Goal: Task Accomplishment & Management: Complete application form

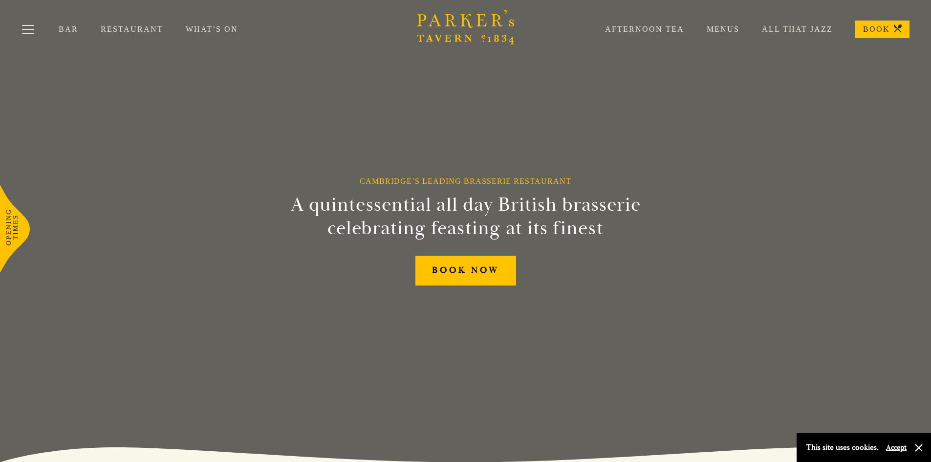
click at [124, 25] on link "Restaurant" at bounding box center [143, 29] width 85 height 10
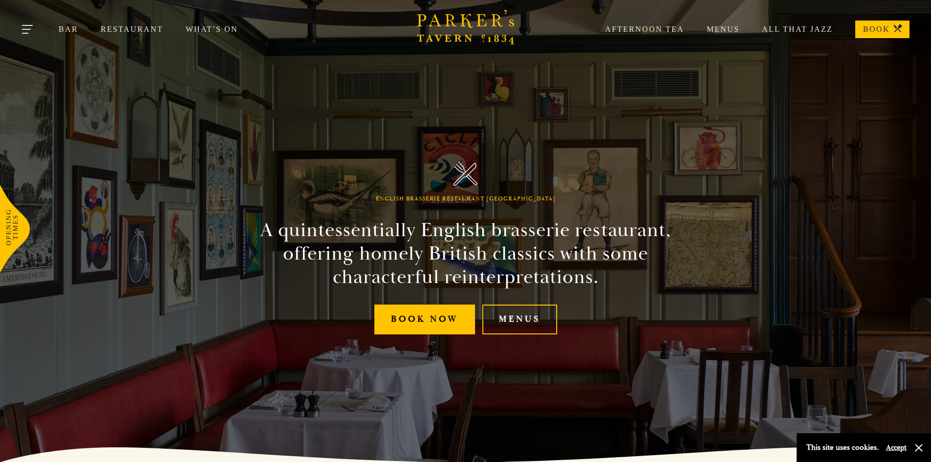
click at [34, 28] on button "Toggle navigation" at bounding box center [28, 31] width 42 height 42
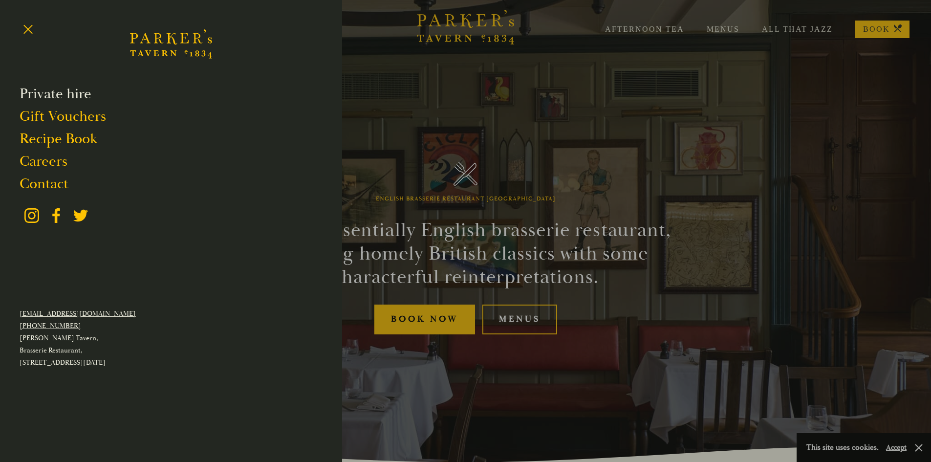
click at [46, 97] on link "Private hire" at bounding box center [56, 94] width 72 height 19
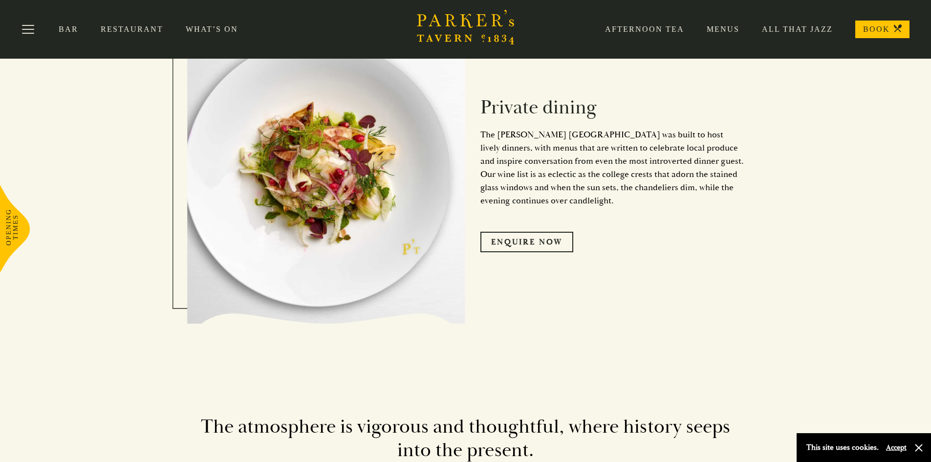
scroll to position [586, 0]
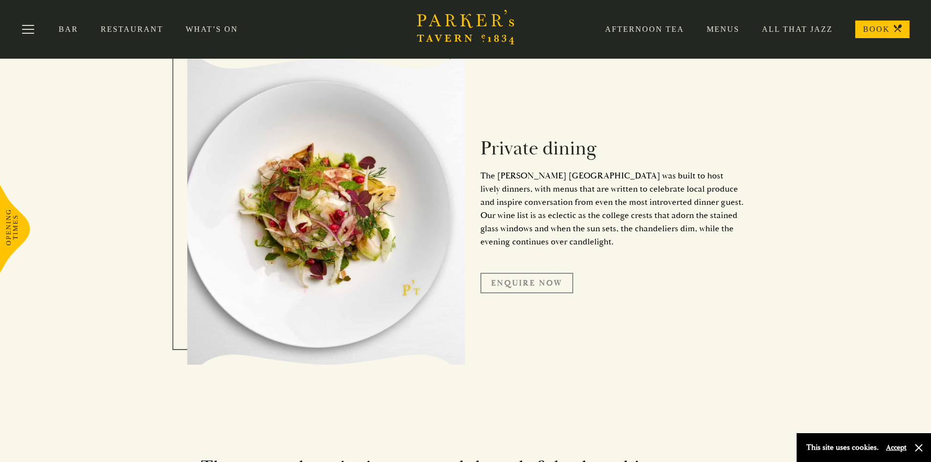
click at [538, 282] on link "Enquire Now" at bounding box center [526, 283] width 93 height 21
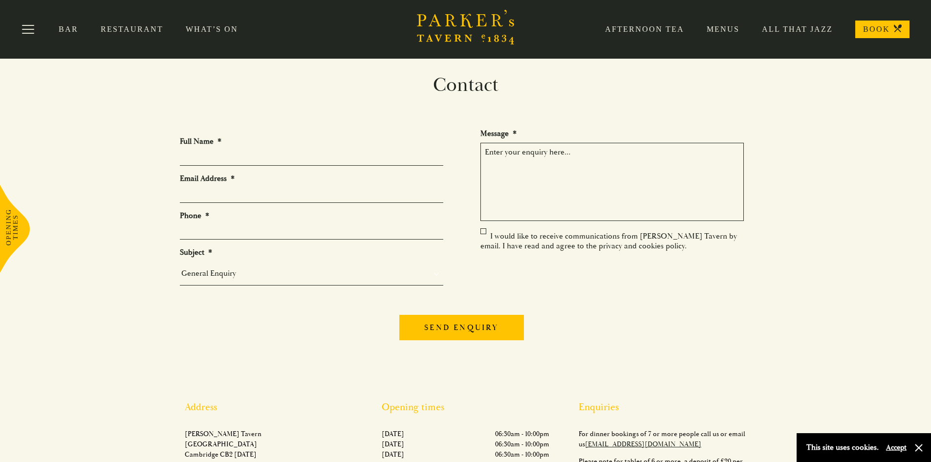
click at [219, 161] on input "Full Name *" at bounding box center [311, 158] width 263 height 15
type input "Shannon Ashburn"
click at [215, 198] on input "Email Address *" at bounding box center [311, 195] width 263 height 15
click at [268, 193] on input "Email Address *" at bounding box center [311, 195] width 263 height 15
type input "shannon.ashburn@itron.com"
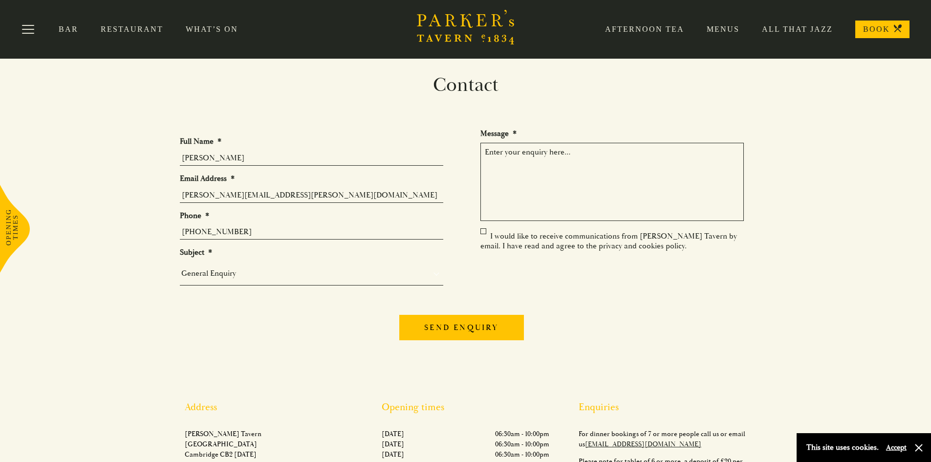
type input "1-858-724-2626"
click at [194, 273] on select "General Enquiry Private Bookings Group Bookings Events" at bounding box center [311, 273] width 263 height 14
select select "Group Bookings"
click at [180, 270] on select "General Enquiry Private Bookings Group Bookings Events" at bounding box center [311, 273] width 263 height 14
click at [516, 157] on textarea "Message *" at bounding box center [611, 182] width 263 height 78
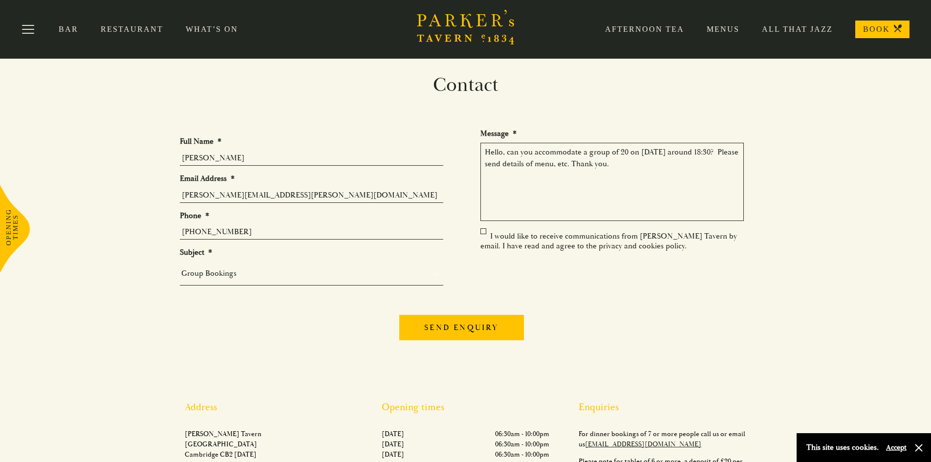
type textarea "Hello, can you accommodate a group of 20 on 15 October around 18:30? Please sen…"
click at [455, 328] on input "Send enquiry" at bounding box center [461, 327] width 124 height 25
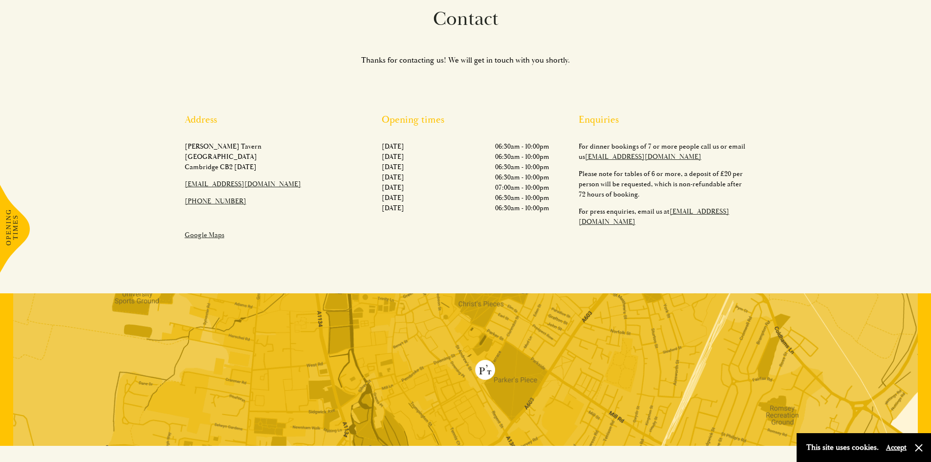
scroll to position [72, 0]
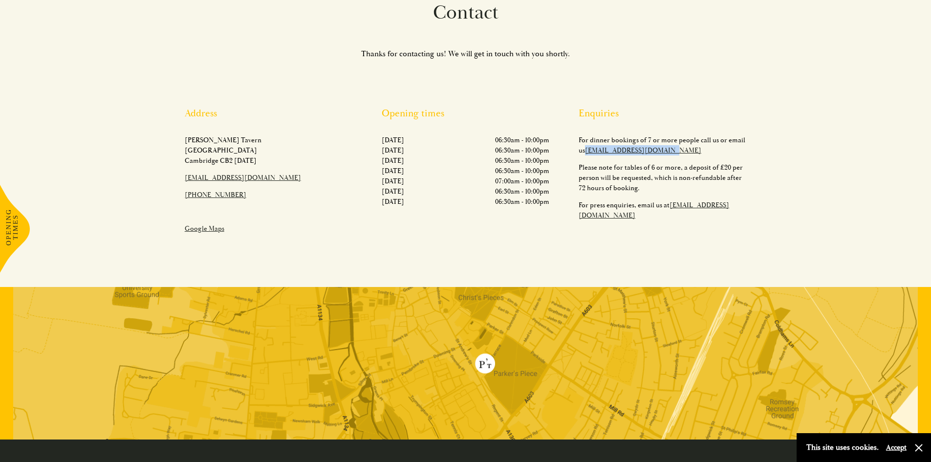
drag, startPoint x: 665, startPoint y: 151, endPoint x: 587, endPoint y: 152, distance: 77.2
click at [587, 152] on p "For dinner bookings of 7 or more people call us or email us hello@parkerstavern…" at bounding box center [663, 145] width 168 height 21
copy link "[EMAIL_ADDRESS][DOMAIN_NAME]"
